Goal: Browse casually: Explore the website without a specific task or goal

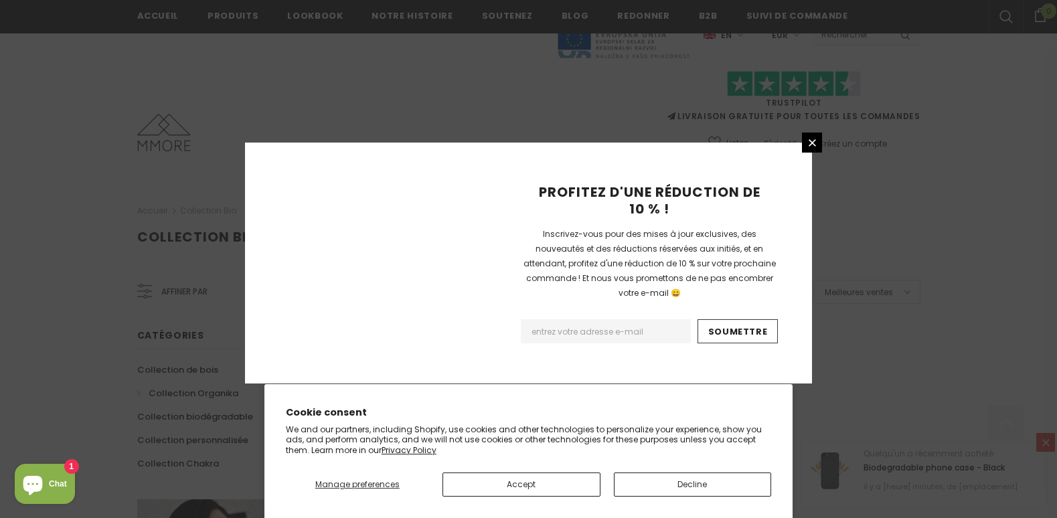
scroll to position [886, 0]
